Goal: Information Seeking & Learning: Learn about a topic

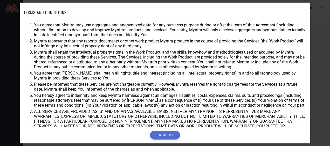
click at [174, 135] on button "I ACCEPT" at bounding box center [165, 135] width 30 height 9
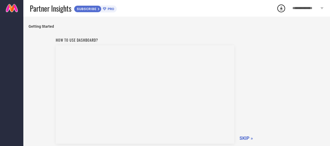
click at [245, 140] on span "SKIP »" at bounding box center [246, 138] width 13 height 5
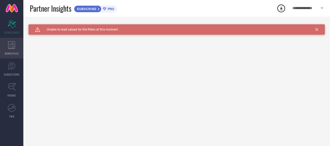
click at [21, 53] on div "WORKSPACE" at bounding box center [11, 48] width 23 height 21
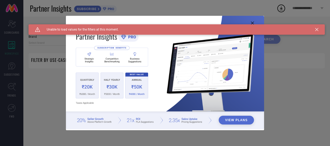
type input "1 STOP FASHION"
type input "All"
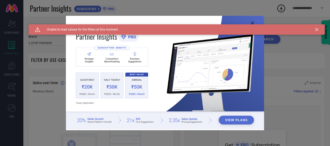
click at [17, 83] on div "View Plans" at bounding box center [165, 73] width 330 height 146
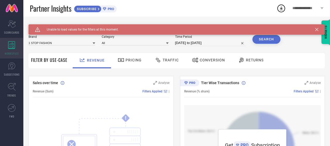
click at [12, 47] on icon at bounding box center [11, 45] width 7 height 8
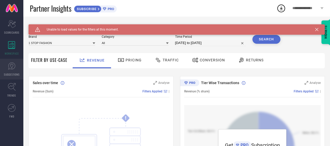
click at [11, 72] on link "SUGGESTIONS" at bounding box center [11, 69] width 23 height 21
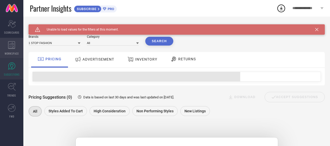
click at [10, 43] on icon at bounding box center [11, 45] width 7 height 8
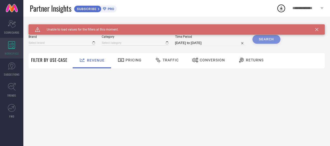
type input "1 STOP FASHION"
type input "All"
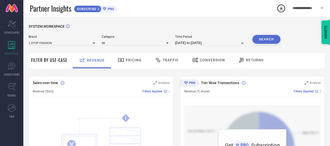
click at [67, 65] on div "Filter By Use-Case Revenue Pricing Traffic Conversion Returns" at bounding box center [177, 60] width 296 height 15
click at [133, 62] on span "Pricing" at bounding box center [134, 60] width 16 height 4
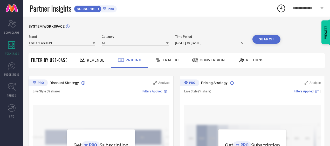
click at [161, 56] on div "Traffic" at bounding box center [167, 60] width 26 height 9
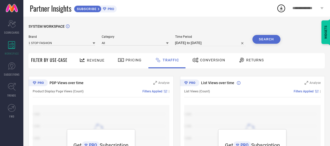
click at [216, 59] on span "Conversion" at bounding box center [212, 60] width 25 height 4
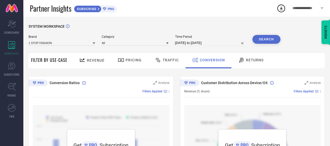
click at [95, 45] on div at bounding box center [94, 43] width 3 height 5
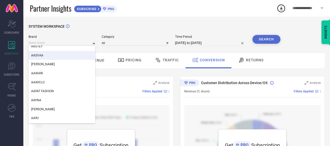
scroll to position [1065, 0]
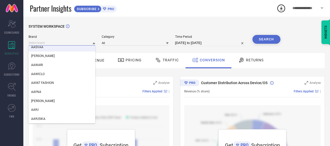
click at [70, 43] on input at bounding box center [62, 42] width 67 height 5
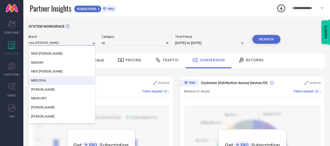
scroll to position [0, 0]
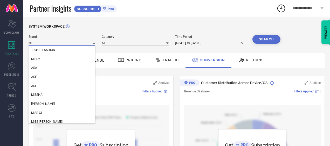
type input "m"
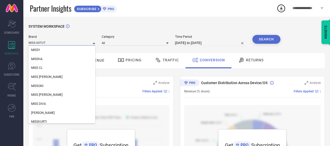
type input "MISS [PERSON_NAME]"
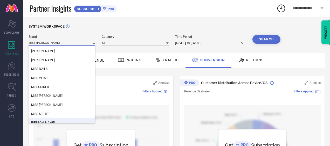
scroll to position [147, 0]
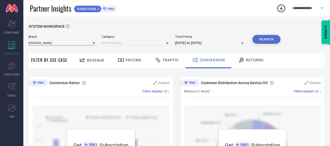
click at [90, 46] on input at bounding box center [62, 42] width 67 height 5
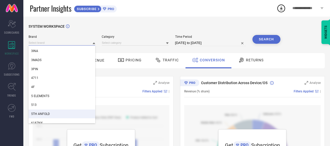
scroll to position [238, 0]
